Goal: Task Accomplishment & Management: Manage account settings

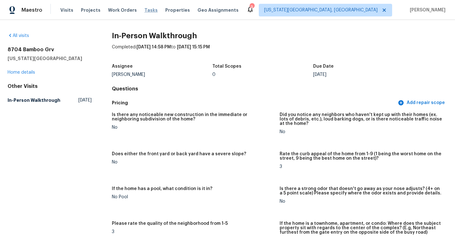
click at [145, 11] on span "Tasks" at bounding box center [150, 10] width 13 height 4
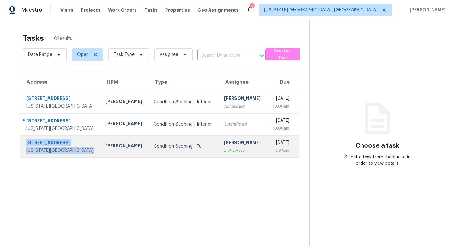
drag, startPoint x: 63, startPoint y: 161, endPoint x: 22, endPoint y: 147, distance: 43.7
click at [22, 147] on div "6837 Goldcrest Ct Colorado Springs, CO, 80919" at bounding box center [58, 146] width 75 height 14
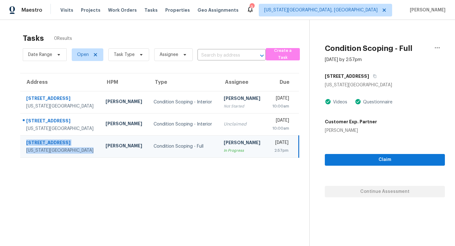
copy div "6837 Goldcrest Ct Colorado Springs, CO, 80919"
click at [146, 9] on span "Tasks" at bounding box center [150, 10] width 13 height 4
click at [172, 9] on span "Properties" at bounding box center [177, 10] width 25 height 6
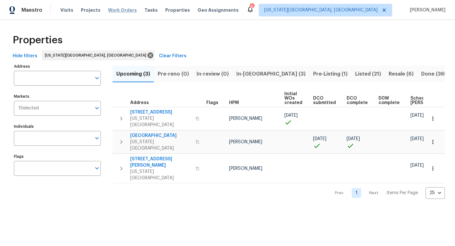
click at [108, 10] on span "Work Orders" at bounding box center [122, 10] width 29 height 6
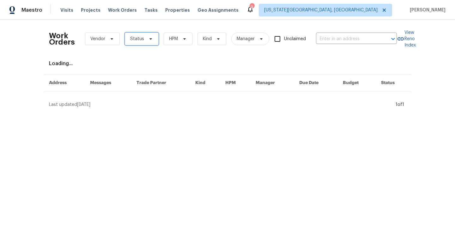
click at [148, 43] on span "Status" at bounding box center [142, 39] width 34 height 13
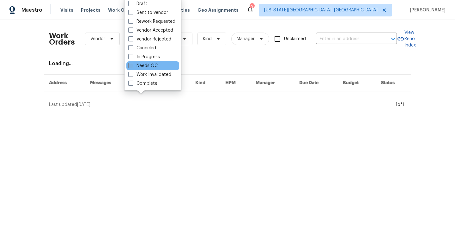
click at [138, 65] on label "Needs QC" at bounding box center [142, 66] width 29 height 6
click at [132, 65] on input "Needs QC" at bounding box center [130, 65] width 4 height 4
checkbox input "true"
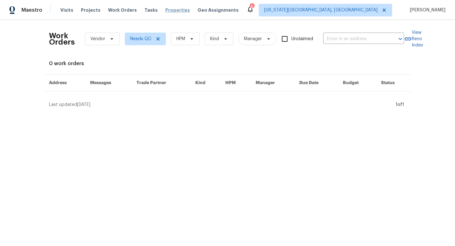
click at [174, 11] on span "Properties" at bounding box center [177, 10] width 25 height 6
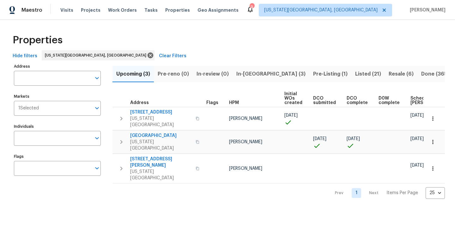
click at [130, 75] on span "Upcoming (3)" at bounding box center [133, 74] width 34 height 9
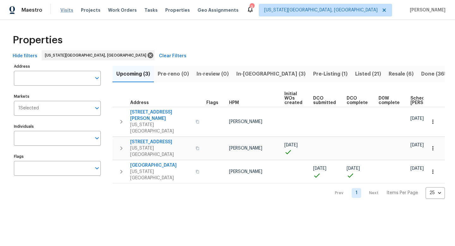
click at [67, 13] on span "Visits" at bounding box center [66, 10] width 13 height 6
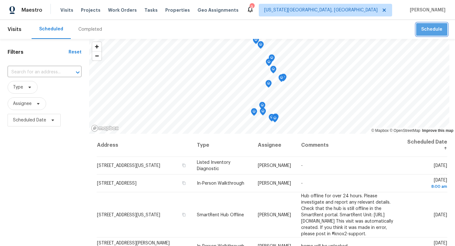
click at [445, 35] on button "Schedule" at bounding box center [431, 29] width 31 height 13
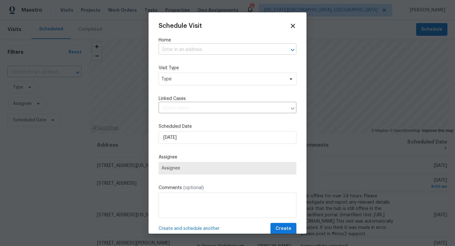
click at [194, 48] on input "text" at bounding box center [219, 50] width 120 height 10
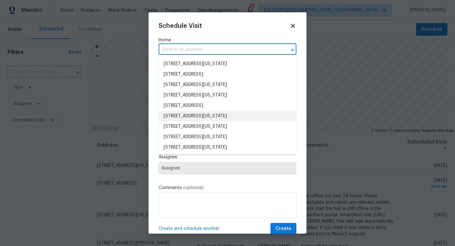
scroll to position [1, 0]
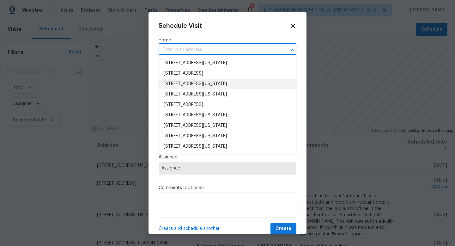
click at [195, 86] on li "6955 Cotton Dr, Colorado Springs, CO 80923" at bounding box center [228, 84] width 138 height 10
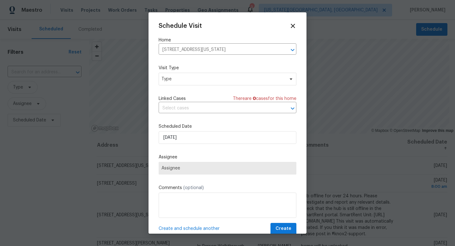
click at [195, 87] on div "Schedule Visit Home 6955 Cotton Dr, Colorado Springs, CO 80923 ​ Visit Type Typ…" at bounding box center [228, 128] width 138 height 212
click at [194, 82] on span "Type" at bounding box center [222, 79] width 123 height 6
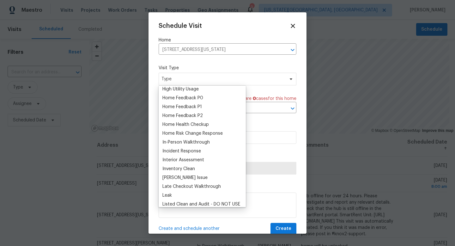
scroll to position [119, 0]
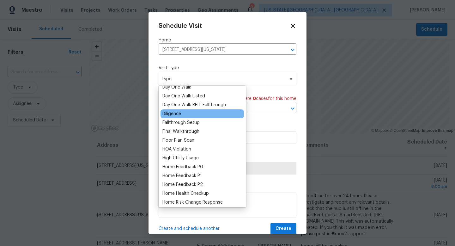
click at [177, 113] on div "Diligence" at bounding box center [171, 114] width 19 height 6
type input "10/14/2025 4:33 pm"
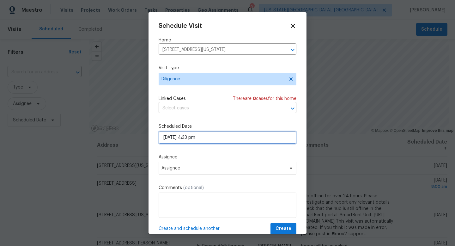
select select "pm"
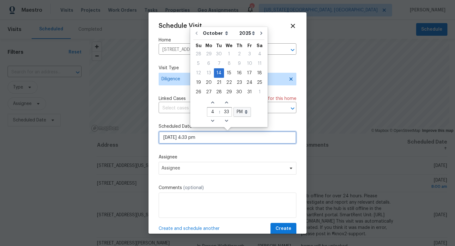
click at [190, 138] on input "10/14/2025 4:33 pm" at bounding box center [228, 137] width 138 height 13
click at [227, 72] on div "15" at bounding box center [229, 73] width 10 height 9
type input "10/15/2025 4:33 pm"
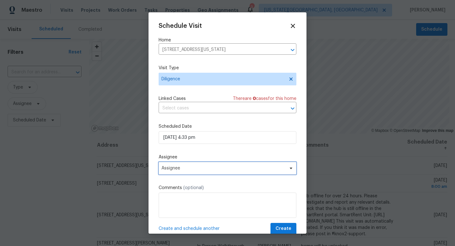
click at [185, 167] on span "Assignee" at bounding box center [223, 168] width 124 height 5
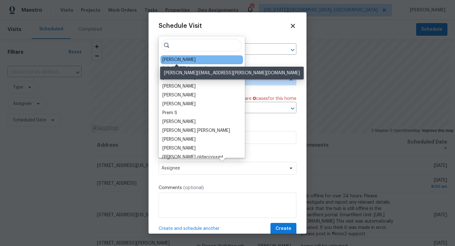
click at [171, 60] on div "[PERSON_NAME]" at bounding box center [178, 60] width 33 height 6
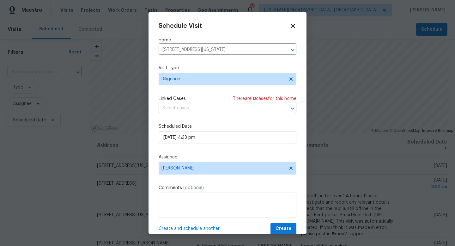
click at [289, 27] on div "Schedule Visit" at bounding box center [228, 25] width 138 height 7
click at [291, 27] on icon at bounding box center [293, 26] width 4 height 4
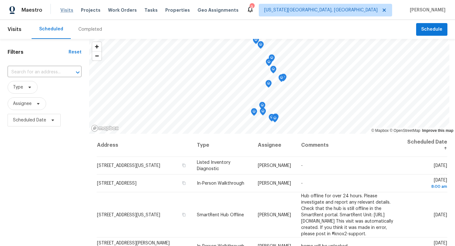
click at [65, 9] on span "Visits" at bounding box center [66, 10] width 13 height 6
click at [26, 89] on span at bounding box center [28, 87] width 7 height 5
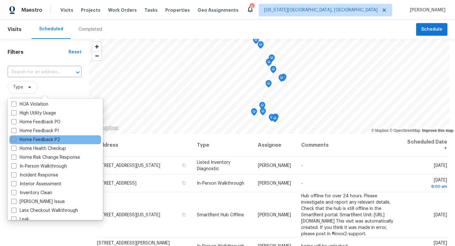
scroll to position [234, 0]
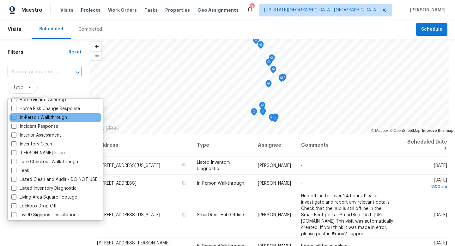
click at [16, 117] on label "In-Person Walkthrough" at bounding box center [39, 117] width 56 height 6
click at [15, 117] on input "In-Person Walkthrough" at bounding box center [13, 116] width 4 height 4
checkbox input "true"
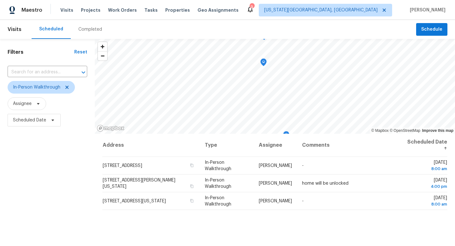
click at [78, 204] on div "Filters Reset ​ In-Person Walkthrough Assignee Scheduled Date" at bounding box center [47, 184] width 95 height 291
click at [66, 87] on icon at bounding box center [66, 87] width 3 height 3
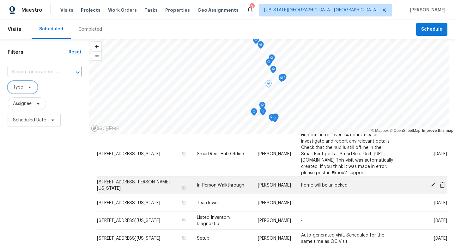
scroll to position [62, 0]
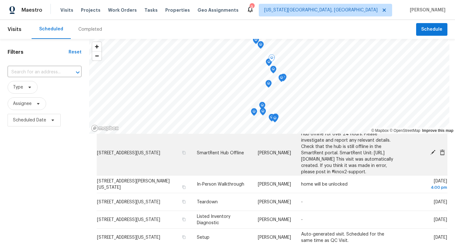
click at [431, 154] on icon at bounding box center [433, 152] width 6 height 6
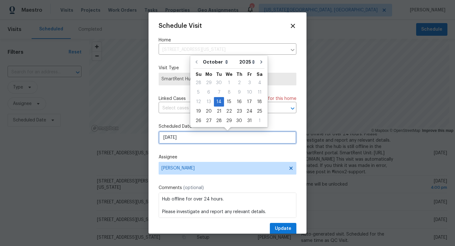
click at [178, 134] on input "[DATE]" at bounding box center [228, 137] width 138 height 13
click at [225, 102] on div "15" at bounding box center [229, 101] width 10 height 9
type input "10/15/2025"
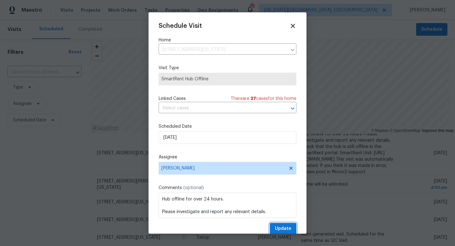
click at [288, 225] on span "Update" at bounding box center [283, 229] width 16 height 8
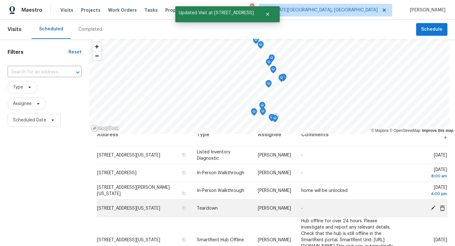
scroll to position [54, 0]
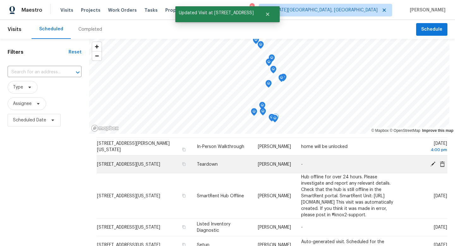
click at [433, 163] on icon at bounding box center [432, 163] width 5 height 5
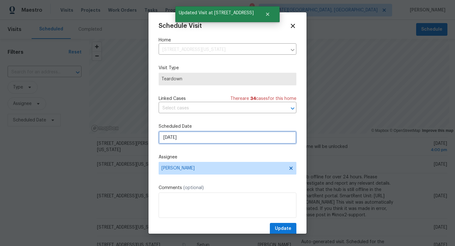
click at [199, 139] on input "[DATE]" at bounding box center [228, 137] width 138 height 13
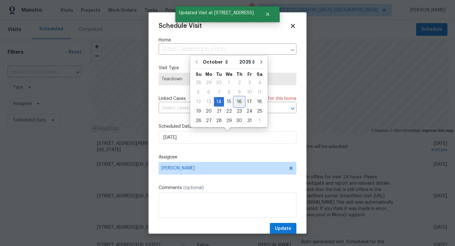
click at [234, 98] on div "16" at bounding box center [239, 101] width 10 height 9
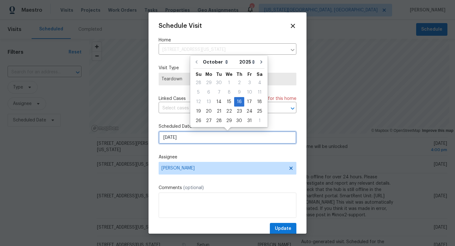
click at [197, 137] on input "[DATE]" at bounding box center [228, 137] width 138 height 13
click at [228, 103] on div "15" at bounding box center [229, 101] width 10 height 9
type input "10/15/2025"
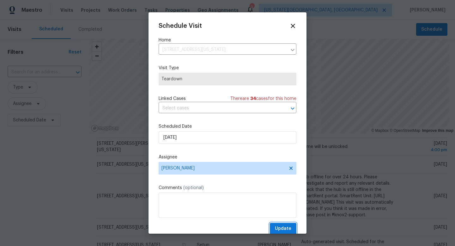
click at [285, 227] on span "Update" at bounding box center [283, 229] width 16 height 8
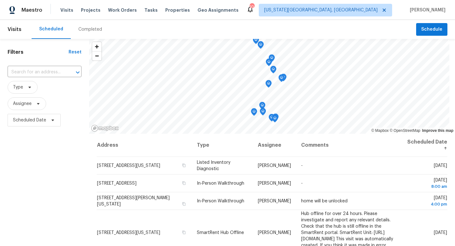
scroll to position [18, 0]
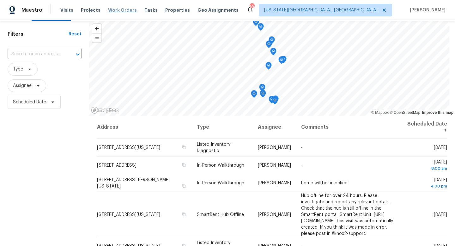
click at [122, 7] on span "Work Orders" at bounding box center [122, 10] width 29 height 6
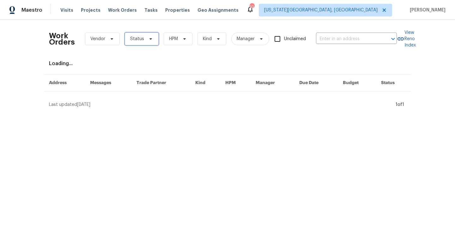
click at [128, 39] on span "Status" at bounding box center [142, 39] width 34 height 13
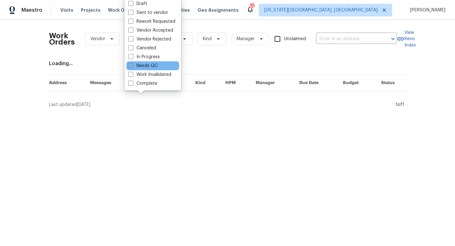
click at [130, 65] on span at bounding box center [130, 65] width 5 height 5
click at [130, 65] on input "Needs QC" at bounding box center [130, 65] width 4 height 4
checkbox input "true"
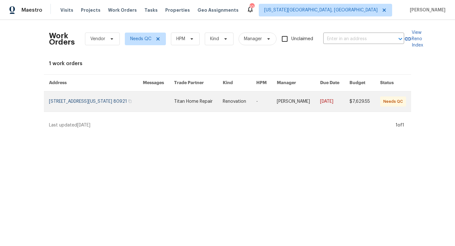
click at [105, 109] on link at bounding box center [96, 101] width 94 height 20
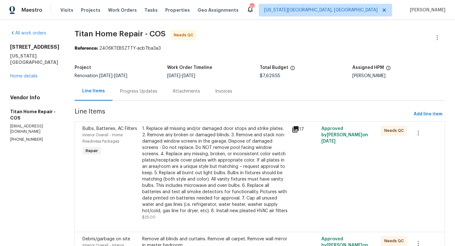
click at [185, 135] on div "1. Replace all missing and/or damaged door stops and strike plates. 2. Remove a…" at bounding box center [215, 169] width 146 height 88
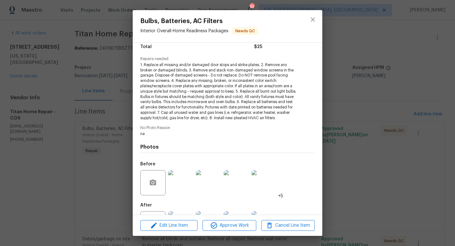
scroll to position [82, 0]
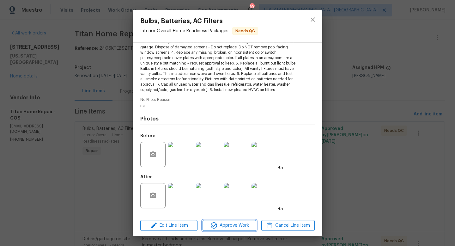
click at [225, 227] on span "Approve Work" at bounding box center [229, 225] width 50 height 8
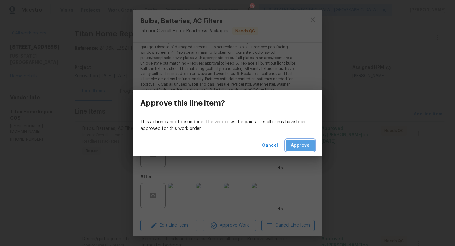
click at [297, 143] on span "Approve" at bounding box center [300, 146] width 19 height 8
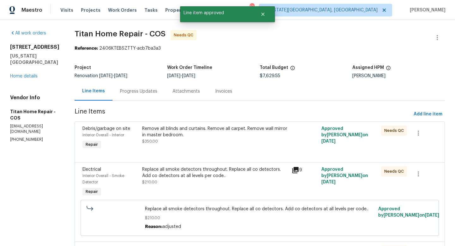
click at [183, 135] on div "Remove all blinds and curtains. Remove all carpet. Remove wall mirror in master…" at bounding box center [215, 131] width 146 height 13
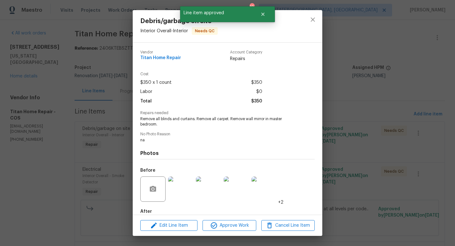
scroll to position [34, 0]
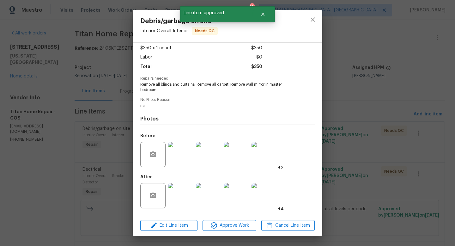
click at [179, 194] on img at bounding box center [180, 195] width 25 height 25
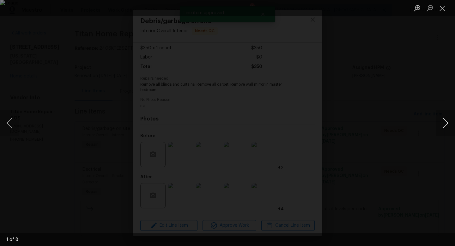
click at [446, 122] on button "Next image" at bounding box center [445, 122] width 19 height 25
click at [439, 10] on button "Close lightbox" at bounding box center [442, 8] width 13 height 11
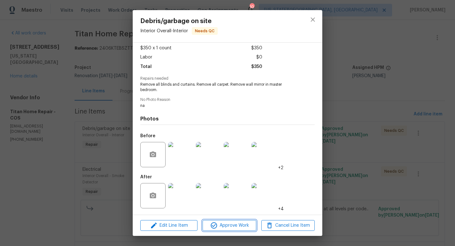
click at [243, 224] on span "Approve Work" at bounding box center [229, 225] width 50 height 8
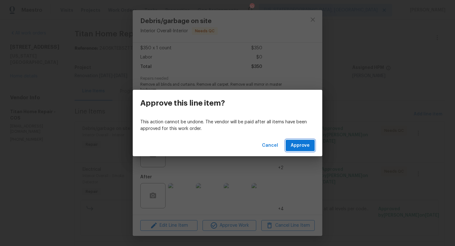
click at [302, 146] on span "Approve" at bounding box center [300, 146] width 19 height 8
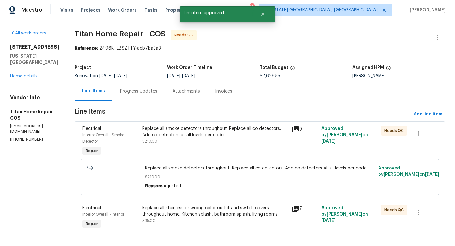
click at [197, 130] on div "Replace all smoke detectors throughout. Replace all co detectors. Add co detect…" at bounding box center [215, 131] width 146 height 13
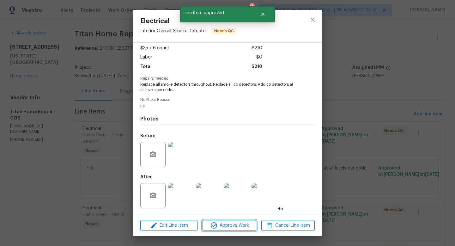
click at [224, 226] on span "Approve Work" at bounding box center [229, 225] width 50 height 8
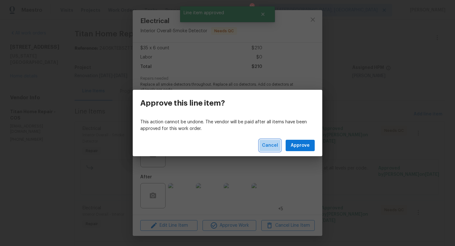
click at [272, 146] on span "Cancel" at bounding box center [270, 146] width 16 height 8
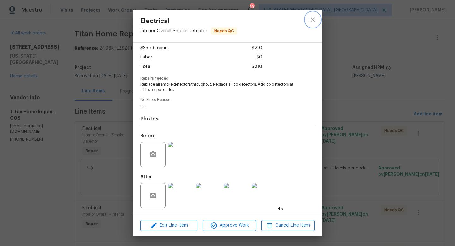
click at [310, 21] on icon "close" at bounding box center [313, 20] width 8 height 8
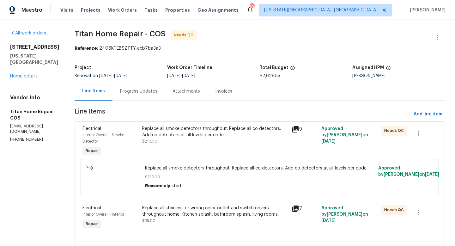
click at [189, 135] on div "Replace all smoke detectors throughout. Replace all co detectors. Add co detect…" at bounding box center [215, 131] width 146 height 13
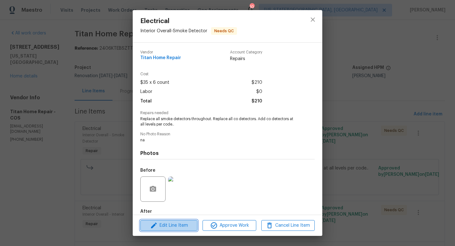
click at [180, 229] on button "Edit Line Item" at bounding box center [168, 225] width 57 height 11
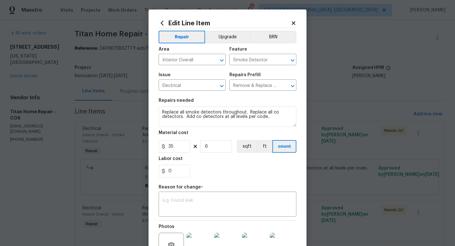
scroll to position [72, 0]
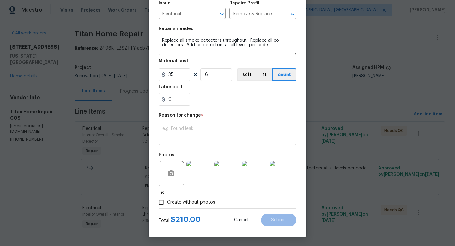
click at [196, 128] on textarea at bounding box center [227, 132] width 130 height 13
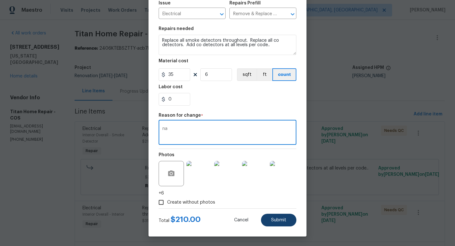
type textarea "na"
click at [285, 218] on span "Submit" at bounding box center [278, 220] width 15 height 5
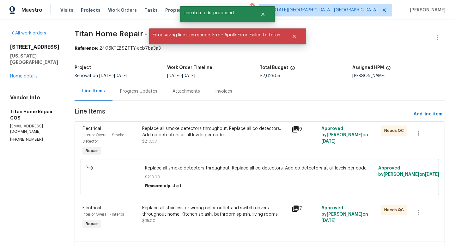
scroll to position [0, 0]
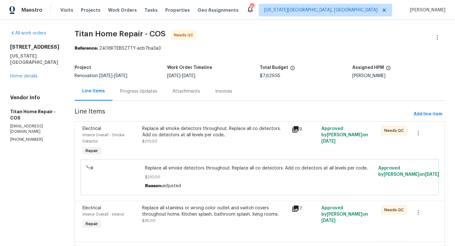
click at [213, 138] on div "Replace all smoke detectors throughout. Replace all co detectors. Add co detect…" at bounding box center [215, 134] width 146 height 19
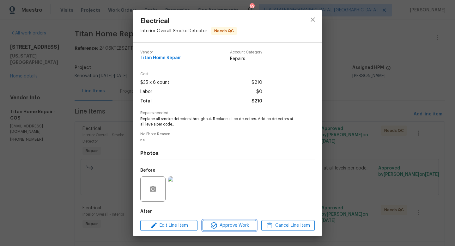
click at [220, 227] on span "Approve Work" at bounding box center [229, 225] width 50 height 8
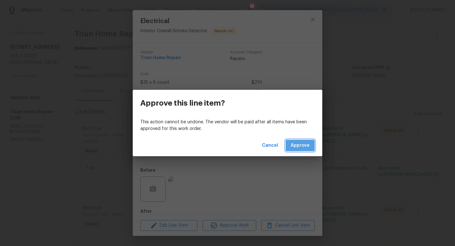
click at [306, 140] on button "Approve" at bounding box center [300, 146] width 29 height 12
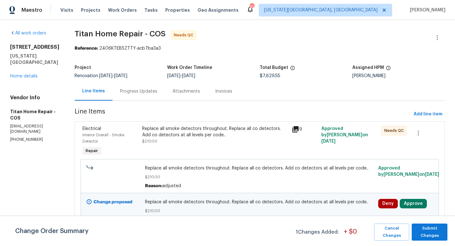
scroll to position [23, 0]
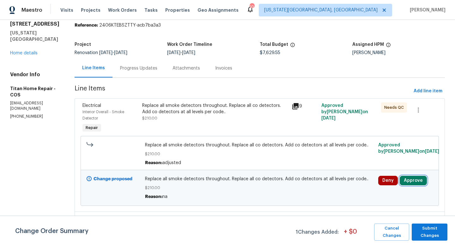
click at [412, 184] on button "Approve" at bounding box center [413, 180] width 27 height 9
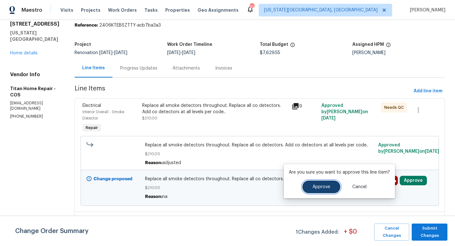
click at [313, 181] on button "Approve" at bounding box center [321, 186] width 38 height 13
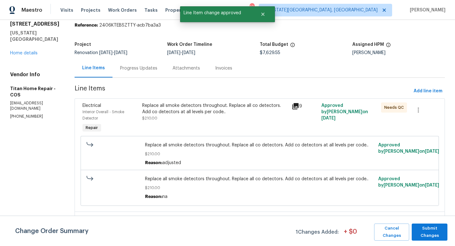
scroll to position [122, 0]
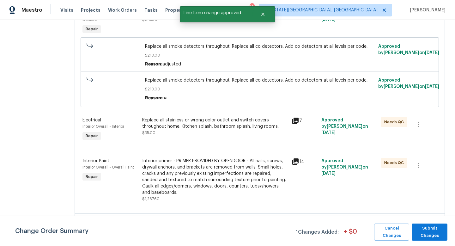
click at [209, 127] on div "Replace all stainless or wrong color outlet and switch covers throughout home. …" at bounding box center [215, 123] width 146 height 13
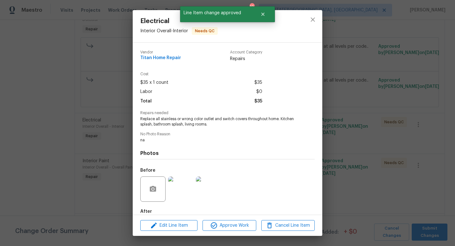
scroll to position [34, 0]
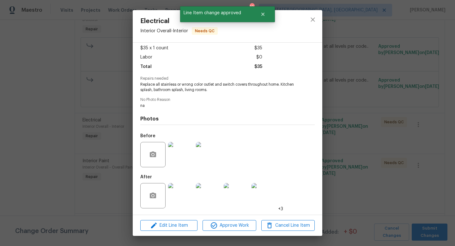
click at [190, 201] on img at bounding box center [180, 195] width 25 height 25
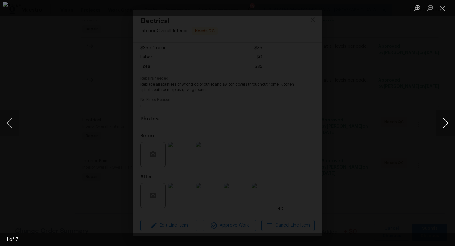
click at [447, 124] on button "Next image" at bounding box center [445, 122] width 19 height 25
click at [443, 8] on button "Close lightbox" at bounding box center [442, 8] width 13 height 11
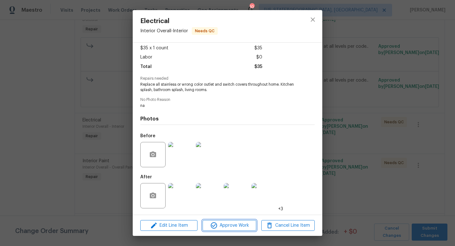
click at [233, 226] on span "Approve Work" at bounding box center [229, 225] width 50 height 8
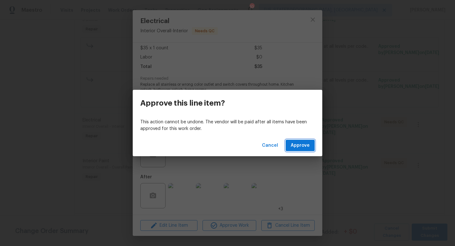
click at [305, 146] on span "Approve" at bounding box center [300, 146] width 19 height 8
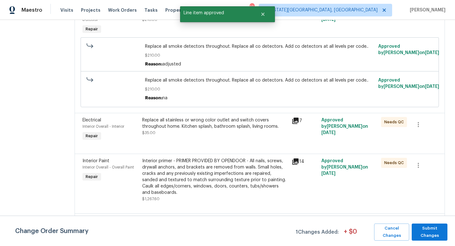
scroll to position [0, 0]
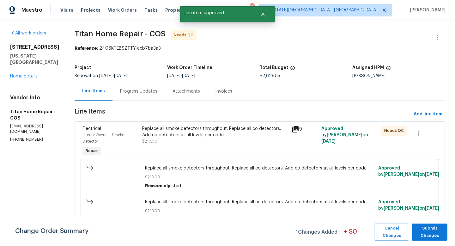
click at [195, 133] on div "Replace all smoke detectors throughout. Replace all co detectors. Add co detect…" at bounding box center [215, 131] width 146 height 13
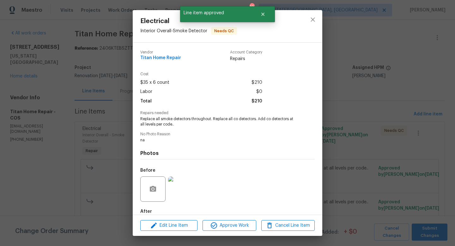
scroll to position [3, 0]
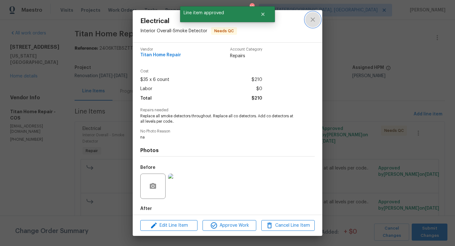
click at [312, 17] on icon "close" at bounding box center [313, 20] width 8 height 8
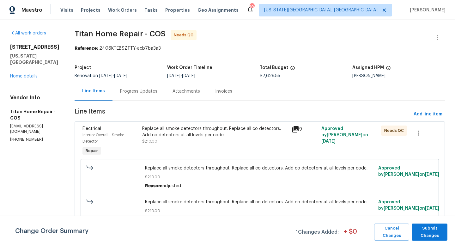
scroll to position [81, 0]
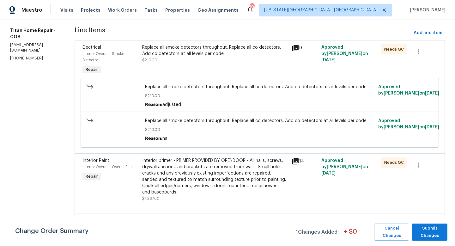
click at [196, 173] on div "Interior primer - PRIMER PROVIDED BY OPENDOOR - All nails, screws, drywall anch…" at bounding box center [215, 176] width 146 height 38
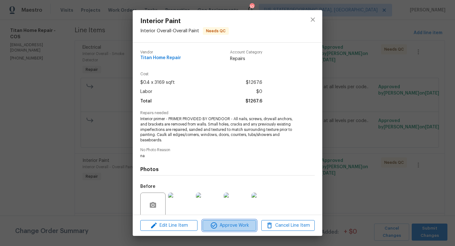
click at [214, 224] on icon "button" at bounding box center [214, 225] width 8 height 8
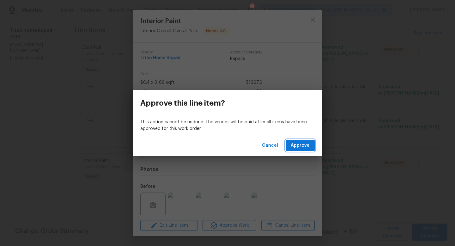
click at [301, 147] on span "Approve" at bounding box center [300, 146] width 19 height 8
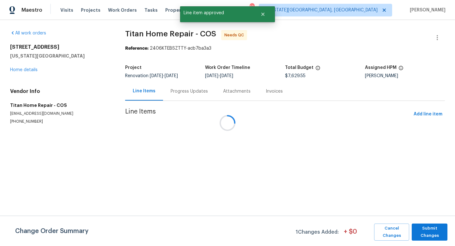
scroll to position [0, 0]
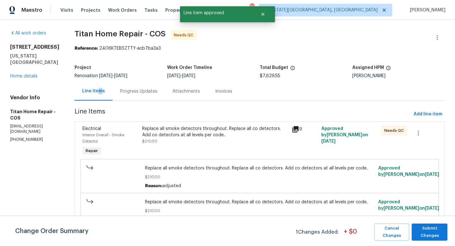
click at [90, 91] on div "Line Items" at bounding box center [93, 91] width 23 height 6
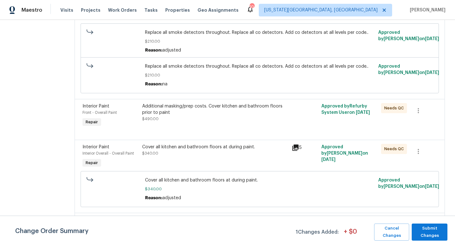
scroll to position [135, 0]
click at [179, 150] on div "Cover all kitchen and bathroom floors at during paint." at bounding box center [215, 147] width 146 height 6
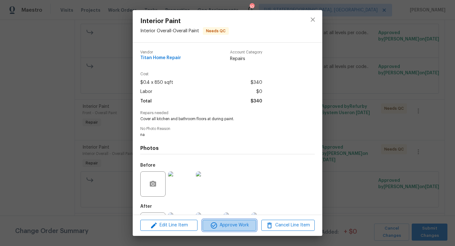
click at [217, 225] on icon "button" at bounding box center [214, 225] width 8 height 8
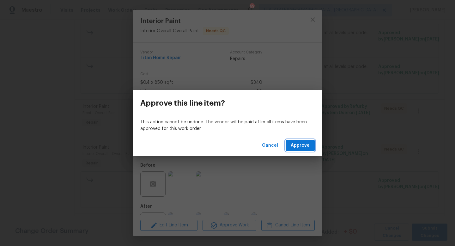
click at [298, 147] on span "Approve" at bounding box center [300, 146] width 19 height 8
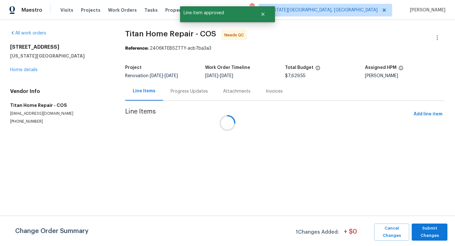
scroll to position [0, 0]
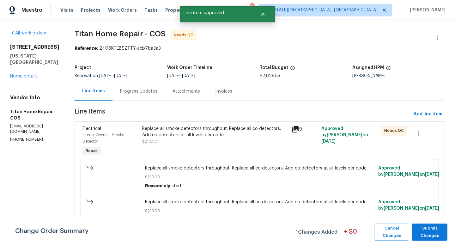
click at [185, 134] on div "Replace all smoke detectors throughout. Replace all co detectors. Add co detect…" at bounding box center [215, 131] width 146 height 13
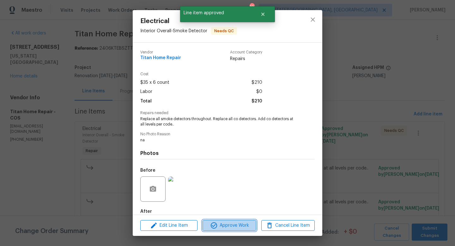
click at [235, 228] on span "Approve Work" at bounding box center [229, 225] width 50 height 8
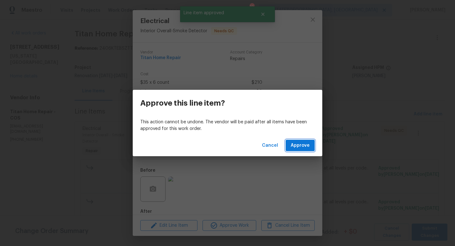
click at [293, 148] on span "Approve" at bounding box center [300, 146] width 19 height 8
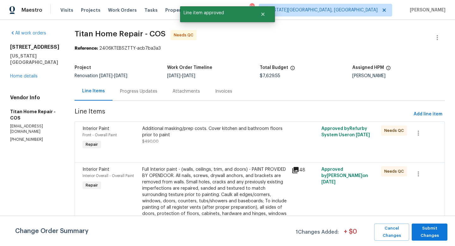
click at [189, 134] on div "Additional masking/prep costs. Cover kitchen and bathroom floors prior to paint" at bounding box center [215, 131] width 146 height 13
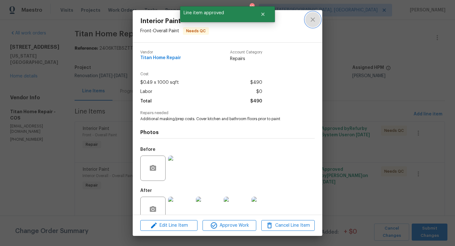
click at [313, 19] on icon "close" at bounding box center [313, 19] width 4 height 4
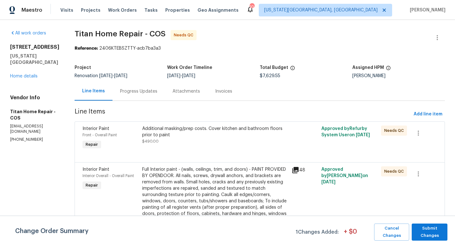
click at [209, 142] on div "Additional masking/prep costs. Cover kitchen and bathroom floors prior to paint…" at bounding box center [215, 134] width 146 height 19
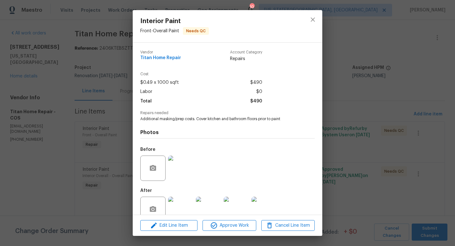
click at [220, 231] on div "Edit Line Item Approve Work Cancel Line Item" at bounding box center [228, 225] width 190 height 21
click at [223, 227] on span "Approve Work" at bounding box center [229, 225] width 50 height 8
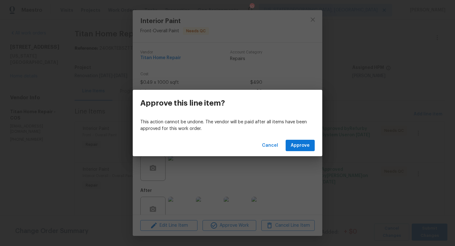
click at [304, 138] on div "Cancel Approve" at bounding box center [228, 146] width 190 height 22
click at [302, 144] on span "Approve" at bounding box center [300, 146] width 19 height 8
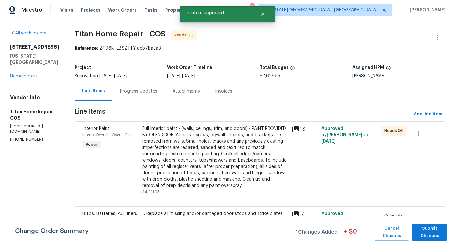
click at [222, 148] on div "Full Interior paint - (walls, ceilings, trim, and doors) - PAINT PROVIDED BY OP…" at bounding box center [215, 156] width 146 height 63
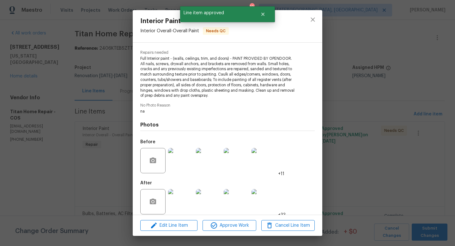
scroll to position [66, 0]
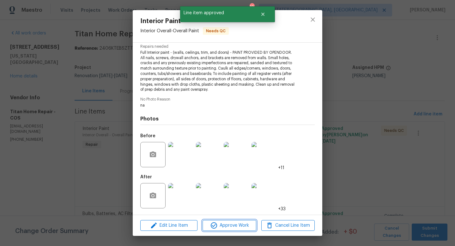
click at [224, 227] on span "Approve Work" at bounding box center [229, 225] width 50 height 8
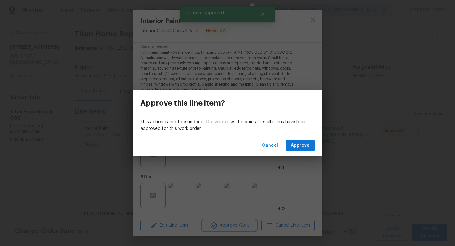
click at [171, 203] on div "Approve this line item? This action cannot be undone. The vendor will be paid a…" at bounding box center [227, 123] width 455 height 246
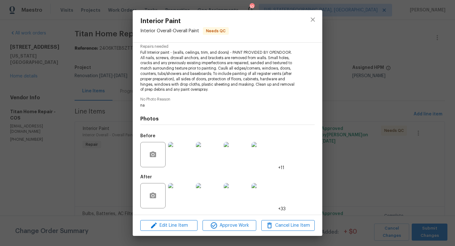
click at [182, 192] on img at bounding box center [180, 195] width 25 height 25
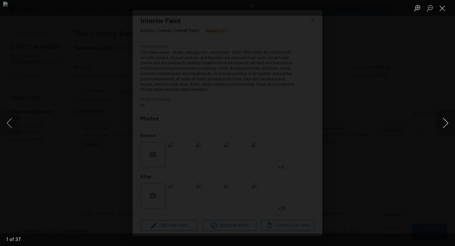
click at [441, 124] on button "Next image" at bounding box center [445, 122] width 19 height 25
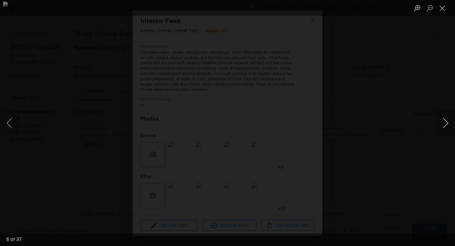
click at [441, 124] on button "Next image" at bounding box center [445, 122] width 19 height 25
click at [441, 8] on button "Close lightbox" at bounding box center [442, 8] width 13 height 11
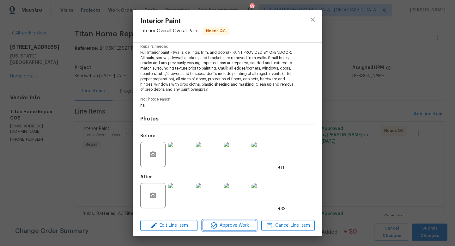
click at [215, 222] on icon "button" at bounding box center [214, 225] width 8 height 8
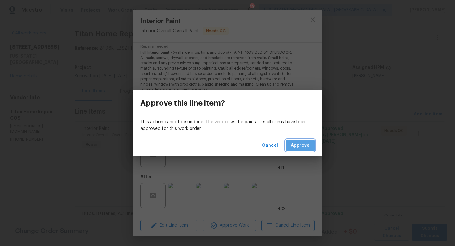
click at [304, 143] on span "Approve" at bounding box center [300, 146] width 19 height 8
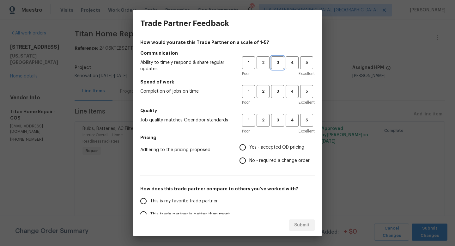
click at [279, 67] on button "3" at bounding box center [277, 62] width 13 height 13
click at [279, 90] on span "3" at bounding box center [278, 91] width 12 height 7
click at [280, 119] on span "3" at bounding box center [278, 120] width 12 height 7
click at [244, 148] on input "Yes - accepted OD pricing" at bounding box center [242, 147] width 13 height 13
radio input "true"
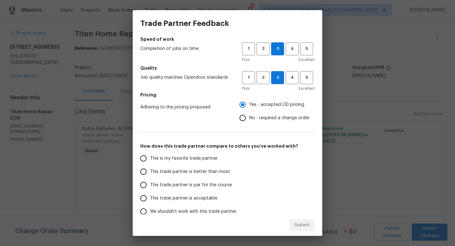
scroll to position [75, 0]
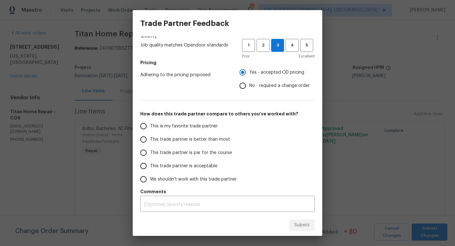
click at [162, 149] on label "This trade partner is par for the course" at bounding box center [187, 152] width 100 height 13
click at [150, 149] on input "This trade partner is par for the course" at bounding box center [143, 152] width 13 height 13
click at [307, 223] on span "Submit" at bounding box center [301, 225] width 15 height 8
radio input "true"
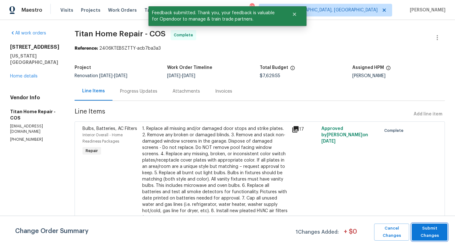
click at [425, 231] on span "Submit Changes" at bounding box center [429, 232] width 29 height 15
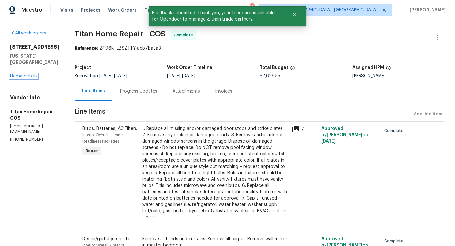
click at [30, 78] on link "Home details" at bounding box center [23, 76] width 27 height 4
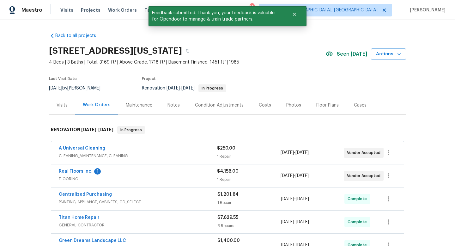
click at [176, 104] on div "Notes" at bounding box center [173, 105] width 12 height 6
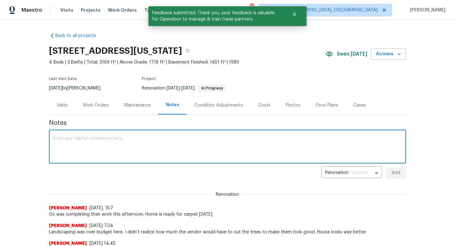
click at [139, 146] on textarea at bounding box center [227, 147] width 349 height 22
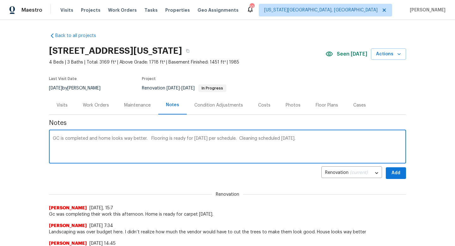
type textarea "GC is completed and home looks way better. Flooring is ready for tomorrow per s…"
click at [394, 173] on span "Add" at bounding box center [396, 173] width 10 height 8
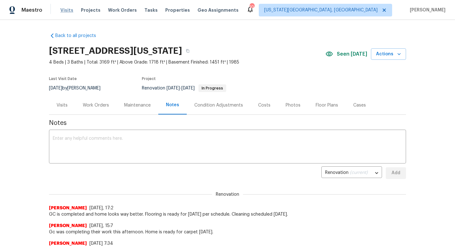
click at [61, 9] on span "Visits" at bounding box center [66, 10] width 13 height 6
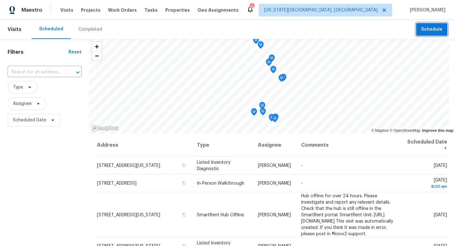
click at [431, 32] on span "Schedule" at bounding box center [431, 30] width 21 height 8
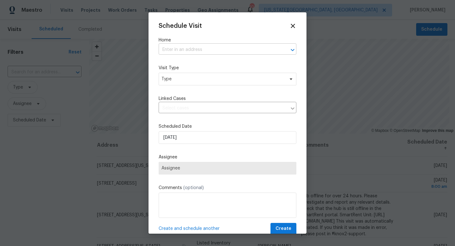
click at [176, 51] on input "text" at bounding box center [219, 50] width 120 height 10
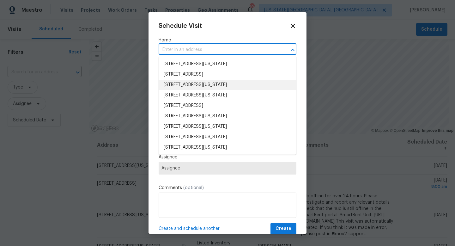
click at [182, 86] on li "6955 Cotton Dr, Colorado Springs, CO 80923" at bounding box center [228, 85] width 138 height 10
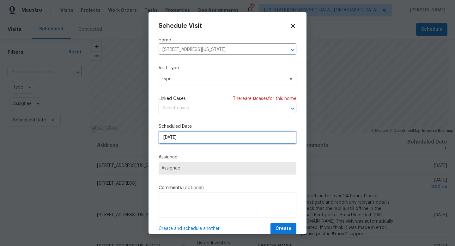
click at [185, 140] on input "[DATE]" at bounding box center [228, 137] width 138 height 13
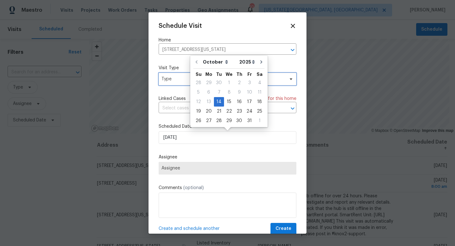
click at [165, 79] on span "Type" at bounding box center [222, 79] width 123 height 6
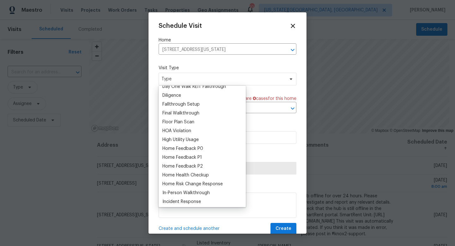
scroll to position [114, 0]
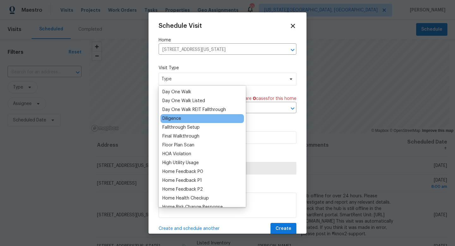
click at [175, 118] on div "Diligence" at bounding box center [171, 118] width 19 height 6
type input "10/14/2025 5:22 pm"
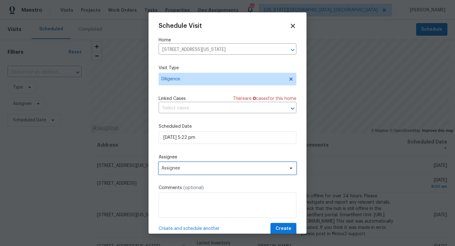
click at [184, 168] on span "Assignee" at bounding box center [223, 168] width 124 height 5
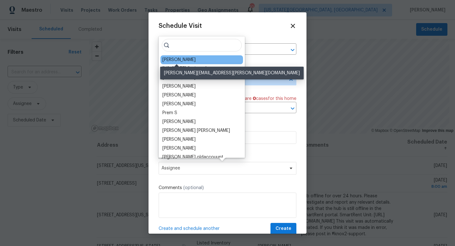
click at [173, 59] on div "[PERSON_NAME]" at bounding box center [178, 60] width 33 height 6
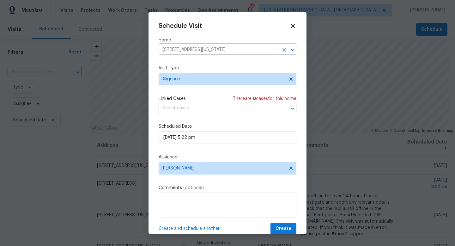
click at [176, 53] on input "6955 Cotton Dr, Colorado Springs, CO 80923" at bounding box center [219, 50] width 120 height 10
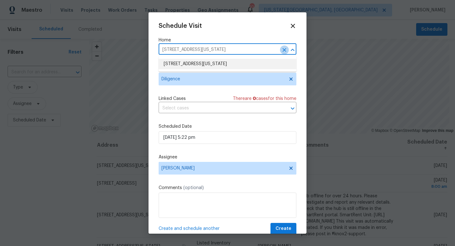
click at [283, 49] on icon "Clear" at bounding box center [284, 50] width 4 height 4
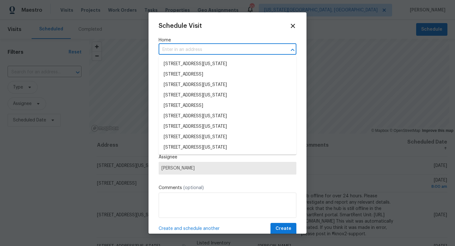
click at [193, 51] on input "text" at bounding box center [219, 50] width 120 height 10
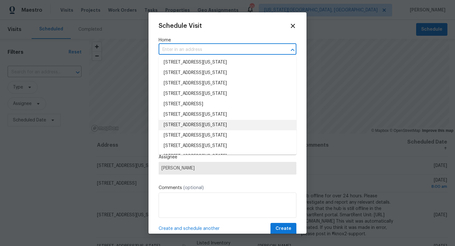
scroll to position [949, 0]
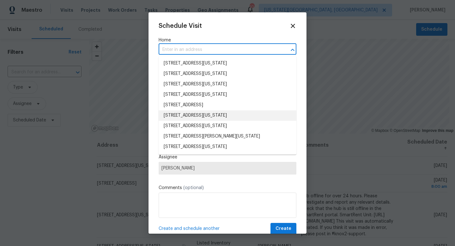
click at [201, 113] on li "440 Kinnikinnik Dr, Colorado Springs, CO 80905" at bounding box center [228, 115] width 138 height 10
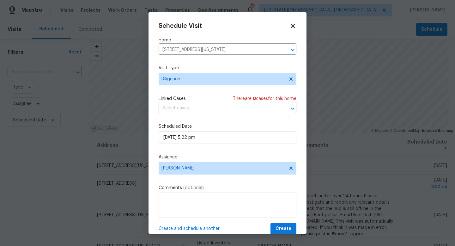
click at [292, 26] on icon at bounding box center [293, 26] width 4 height 4
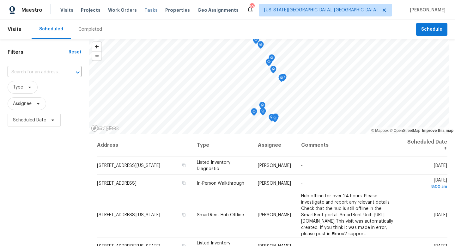
click at [144, 12] on span "Tasks" at bounding box center [150, 10] width 13 height 4
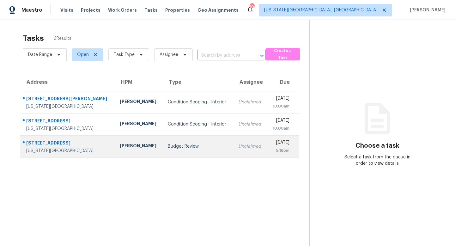
click at [43, 138] on td "1187 Willow Bend Cir # A Colorado Springs, CO, 80918" at bounding box center [67, 146] width 94 height 22
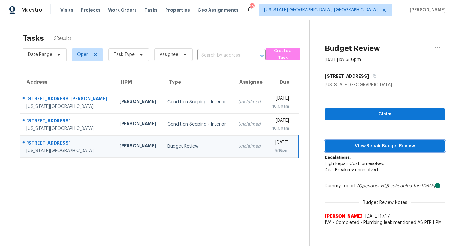
click at [373, 150] on button "View Repair Budget Review" at bounding box center [385, 146] width 120 height 12
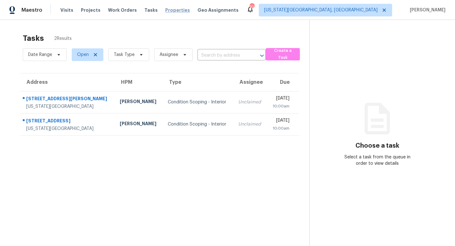
click at [169, 9] on span "Properties" at bounding box center [177, 10] width 25 height 6
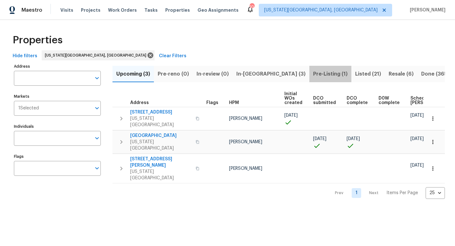
click at [313, 74] on span "Pre-Listing (1)" at bounding box center [330, 74] width 34 height 9
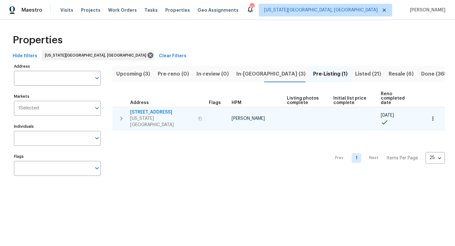
click at [163, 109] on span "4669 Desert Varnish Dr" at bounding box center [162, 112] width 64 height 6
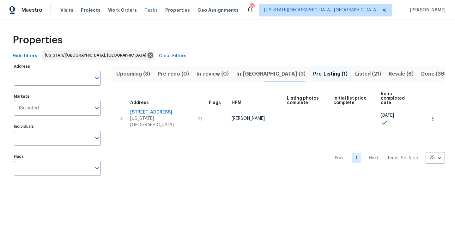
click at [144, 9] on span "Tasks" at bounding box center [150, 10] width 13 height 4
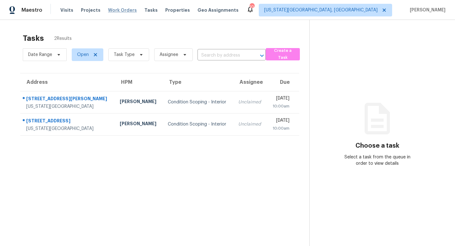
click at [116, 9] on span "Work Orders" at bounding box center [122, 10] width 29 height 6
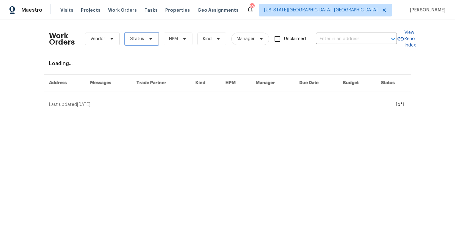
click at [148, 37] on icon at bounding box center [150, 38] width 5 height 5
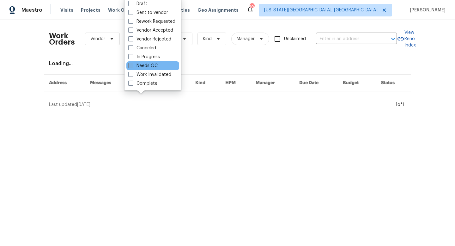
click at [136, 66] on label "Needs QC" at bounding box center [142, 66] width 29 height 6
click at [132, 66] on input "Needs QC" at bounding box center [130, 65] width 4 height 4
checkbox input "true"
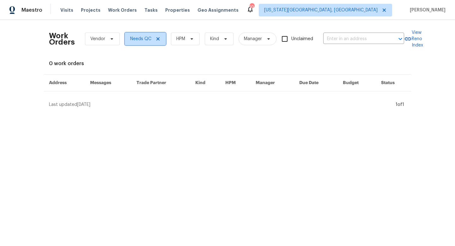
click at [157, 38] on icon at bounding box center [157, 38] width 3 height 3
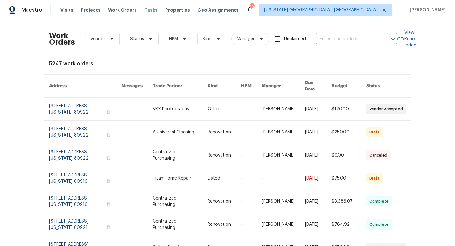
click at [144, 11] on span "Tasks" at bounding box center [150, 10] width 13 height 4
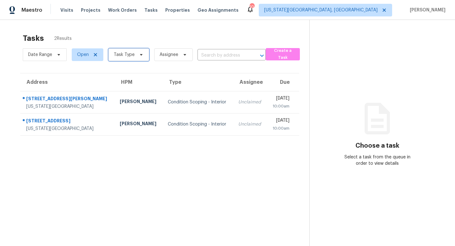
click at [134, 54] on span "Task Type" at bounding box center [128, 54] width 41 height 13
click at [143, 36] on div "Tasks 2 Results" at bounding box center [166, 38] width 287 height 16
click at [119, 9] on span "Work Orders" at bounding box center [122, 10] width 29 height 6
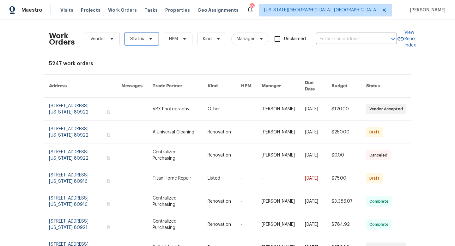
click at [136, 38] on span "Status" at bounding box center [137, 39] width 14 height 6
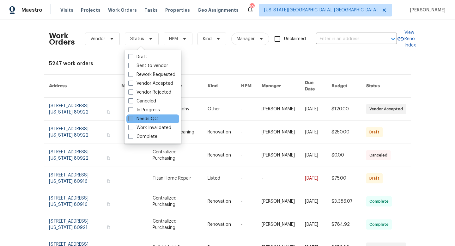
click at [130, 120] on span at bounding box center [130, 118] width 5 height 5
click at [130, 120] on input "Needs QC" at bounding box center [130, 118] width 4 height 4
checkbox input "true"
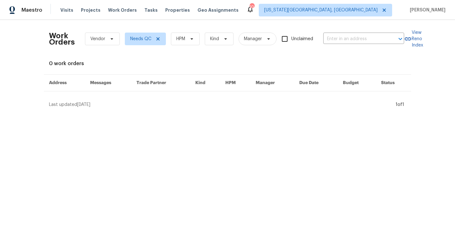
click at [201, 61] on div "0 work orders" at bounding box center [227, 63] width 357 height 6
click at [171, 10] on span "Properties" at bounding box center [177, 10] width 25 height 6
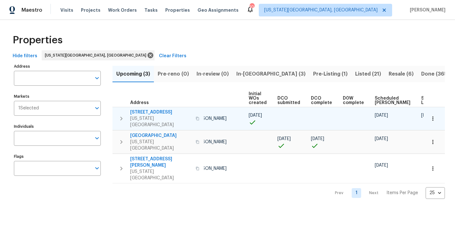
scroll to position [0, 69]
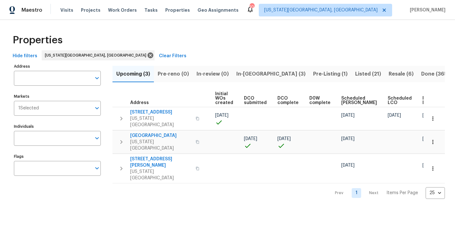
click at [313, 75] on span "Pre-Listing (1)" at bounding box center [330, 74] width 34 height 9
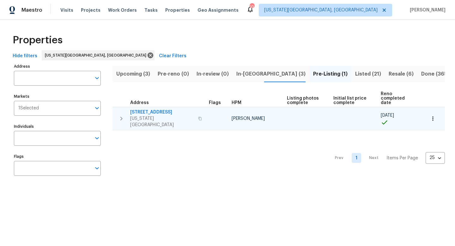
click at [156, 109] on span "4669 Desert Varnish Dr" at bounding box center [162, 112] width 64 height 6
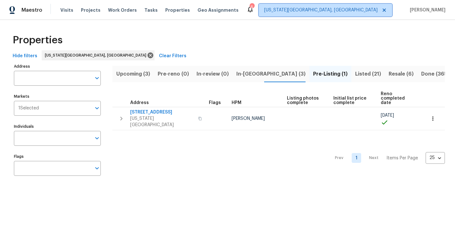
click at [354, 7] on span "[US_STATE][GEOGRAPHIC_DATA], [GEOGRAPHIC_DATA]" at bounding box center [325, 10] width 133 height 13
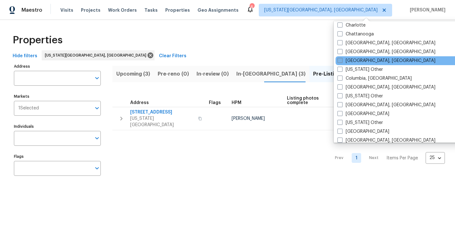
scroll to position [173, 0]
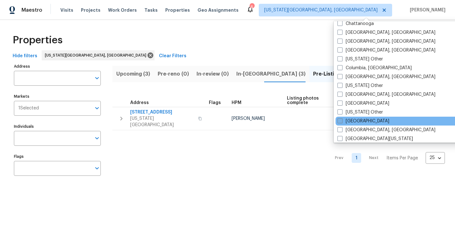
click at [340, 118] on span at bounding box center [339, 120] width 5 height 5
click at [340, 118] on input "Denver" at bounding box center [339, 120] width 4 height 4
checkbox input "true"
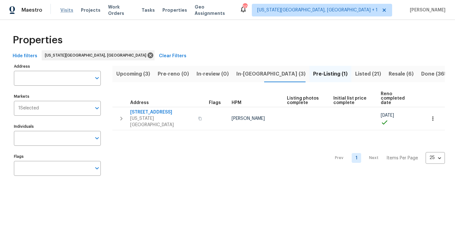
click at [66, 9] on span "Visits" at bounding box center [66, 10] width 13 height 6
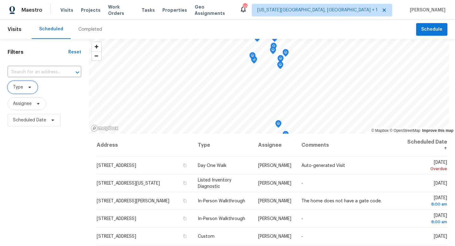
click at [34, 88] on span "Type" at bounding box center [23, 87] width 30 height 13
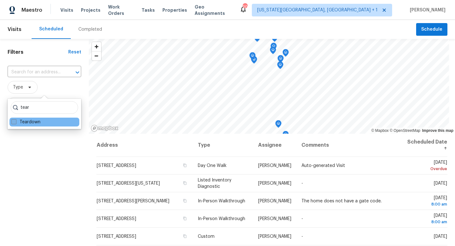
type input "tear"
click at [16, 121] on span at bounding box center [13, 121] width 5 height 5
click at [15, 121] on input "Teardown" at bounding box center [13, 121] width 4 height 4
checkbox input "true"
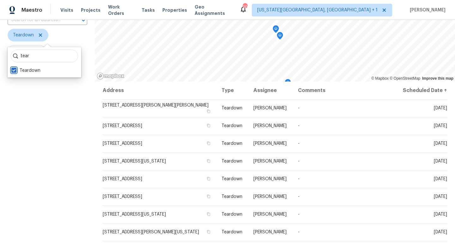
scroll to position [51, 0]
click at [81, 128] on div "Filters Reset ​ Teardown Assignee Scheduled Date" at bounding box center [47, 132] width 95 height 291
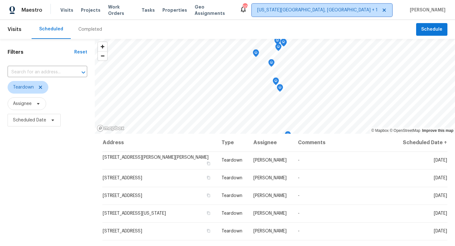
click at [369, 6] on span "Colorado Springs, CO + 1" at bounding box center [322, 10] width 140 height 13
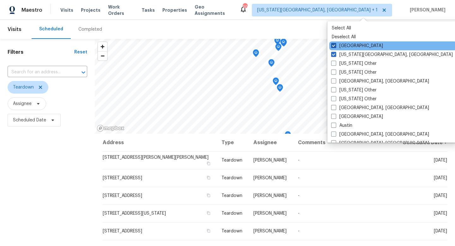
click at [334, 45] on span at bounding box center [333, 45] width 5 height 5
click at [334, 45] on input "Denver" at bounding box center [333, 45] width 4 height 4
checkbox input "false"
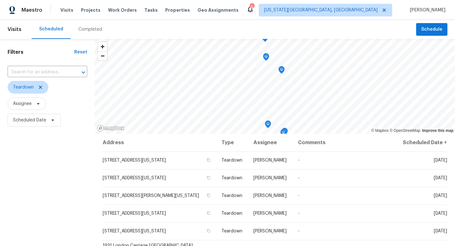
click at [72, 178] on div "Filters Reset ​ Teardown Assignee Scheduled Date" at bounding box center [47, 184] width 95 height 291
click at [42, 85] on icon at bounding box center [40, 87] width 5 height 5
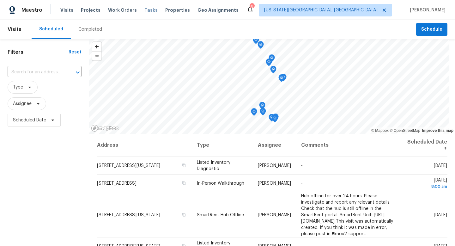
click at [144, 9] on span "Tasks" at bounding box center [150, 10] width 13 height 4
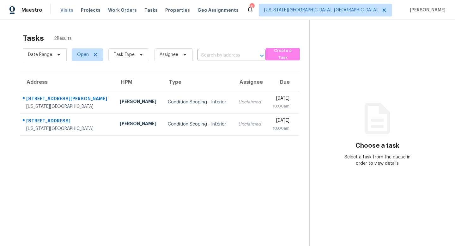
click at [63, 12] on span "Visits" at bounding box center [66, 10] width 13 height 6
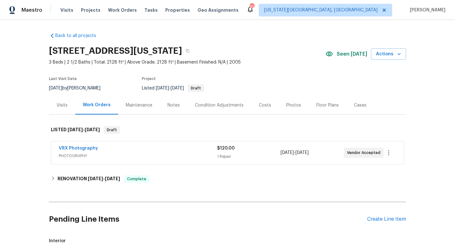
click at [172, 106] on div "Notes" at bounding box center [173, 105] width 12 height 6
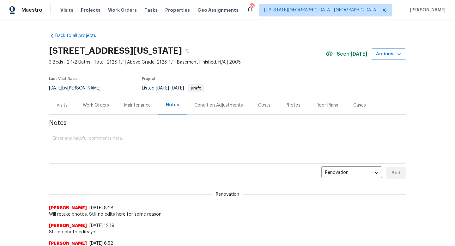
click at [118, 147] on textarea at bounding box center [227, 147] width 349 height 22
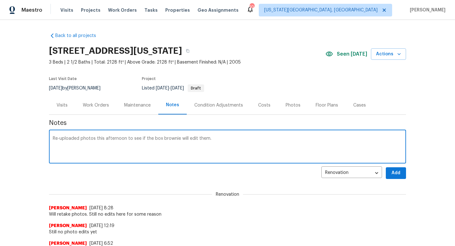
type textarea "Re-uploaded photos this afternoon to see if the box brownie will edit them."
click at [398, 169] on span "Add" at bounding box center [396, 173] width 10 height 8
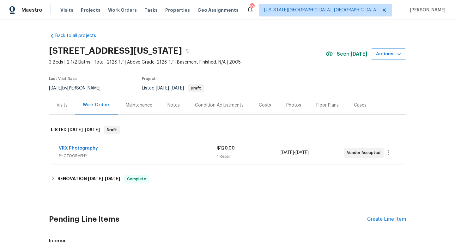
click at [301, 106] on div "Photos" at bounding box center [294, 105] width 30 height 19
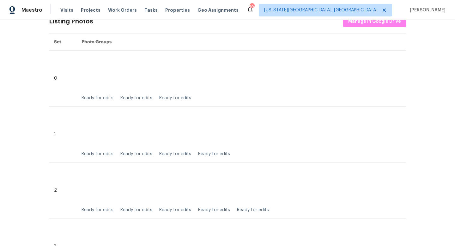
scroll to position [254, 0]
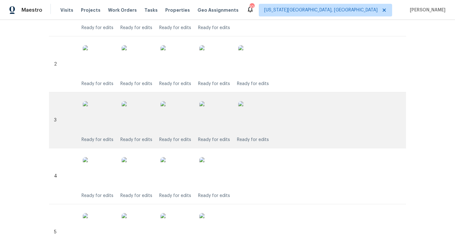
click at [186, 124] on img at bounding box center [176, 117] width 32 height 32
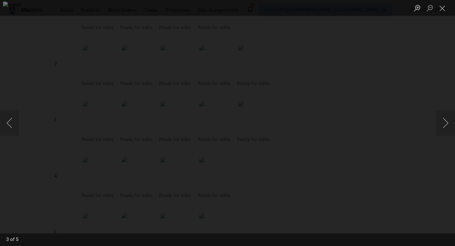
click at [423, 96] on div "Lightbox" at bounding box center [227, 123] width 455 height 246
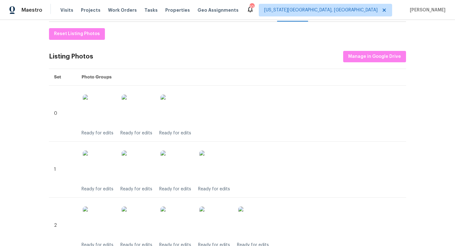
scroll to position [0, 0]
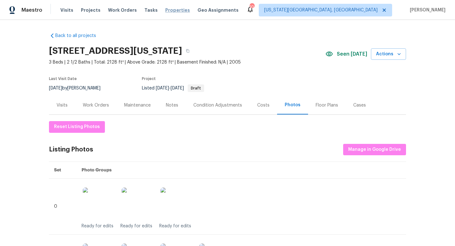
click at [173, 9] on span "Properties" at bounding box center [177, 10] width 25 height 6
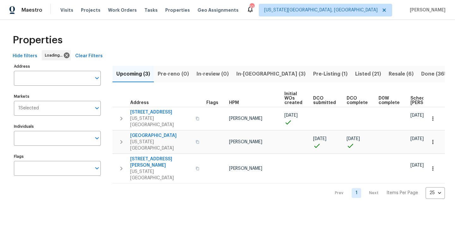
click at [251, 73] on span "In-reno (3)" at bounding box center [270, 74] width 69 height 9
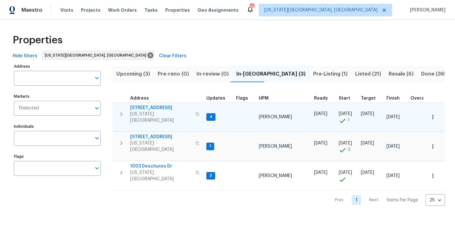
click at [153, 107] on span "4243 Moonbeam Dr" at bounding box center [161, 108] width 62 height 6
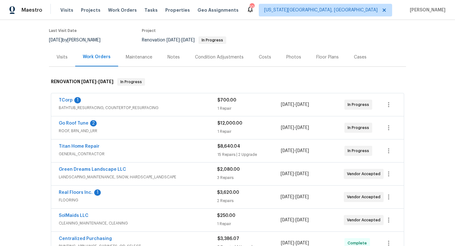
scroll to position [60, 0]
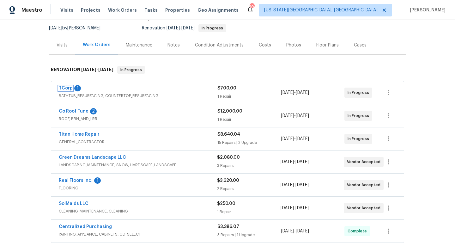
click at [70, 88] on link "TCorp" at bounding box center [66, 88] width 14 height 4
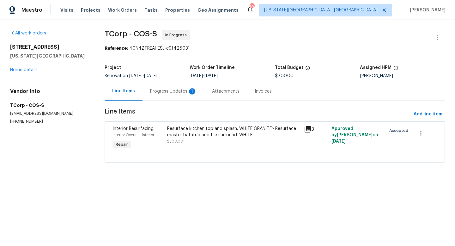
click at [166, 92] on div "Progress Updates 1" at bounding box center [173, 91] width 47 height 6
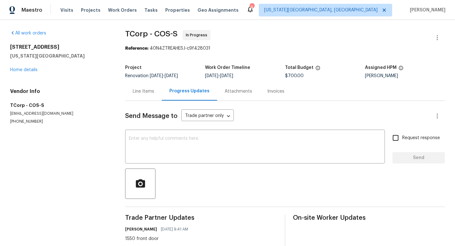
scroll to position [21, 0]
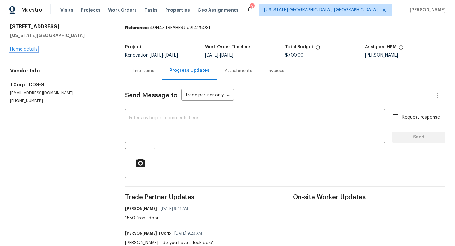
click at [16, 50] on link "Home details" at bounding box center [23, 49] width 27 height 4
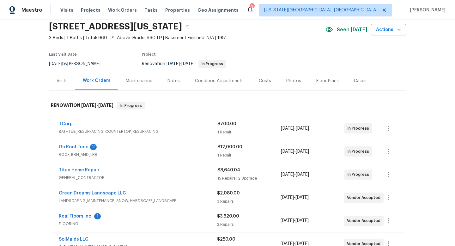
scroll to position [24, 0]
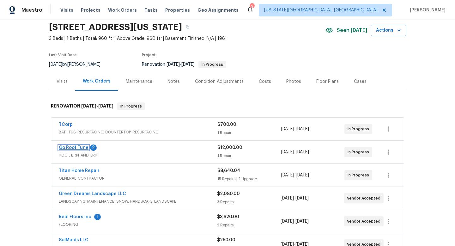
click at [72, 147] on link "Go Roof Tune" at bounding box center [74, 147] width 30 height 4
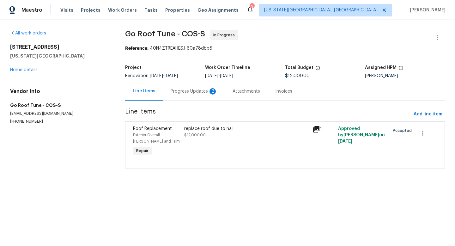
click at [188, 91] on div "Progress Updates 2" at bounding box center [194, 91] width 47 height 6
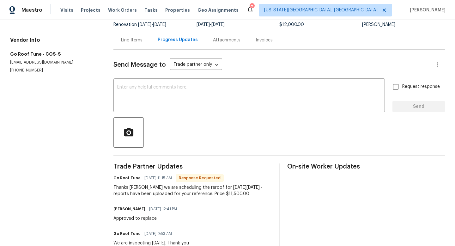
scroll to position [69, 0]
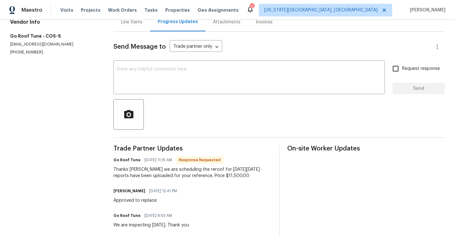
drag, startPoint x: 248, startPoint y: 176, endPoint x: 225, endPoint y: 176, distance: 23.1
click at [225, 176] on div "Thanks Chris we are scheduling the reroof for next week Wednesday 10/15 - repor…" at bounding box center [192, 172] width 158 height 13
copy div "$11,500.00"
click at [127, 21] on div "Line Items" at bounding box center [131, 22] width 21 height 6
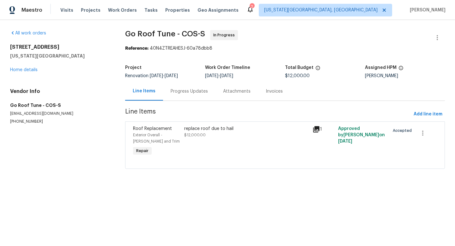
click at [197, 133] on div "replace roof due to hail $12,000.00" at bounding box center [246, 131] width 124 height 13
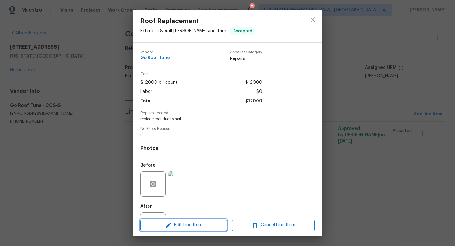
click at [181, 224] on span "Edit Line Item" at bounding box center [183, 225] width 83 height 8
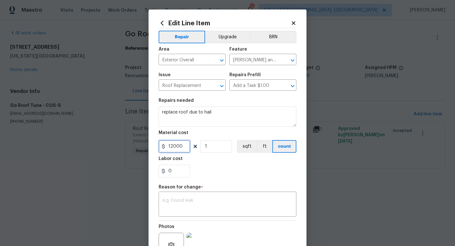
drag, startPoint x: 184, startPoint y: 148, endPoint x: 154, endPoint y: 147, distance: 30.3
click at [154, 147] on div "Edit Line Item Repair Upgrade BRN Area Exterior Overall ​ Feature Eaves and Tri…" at bounding box center [227, 155] width 158 height 292
type input "11500"
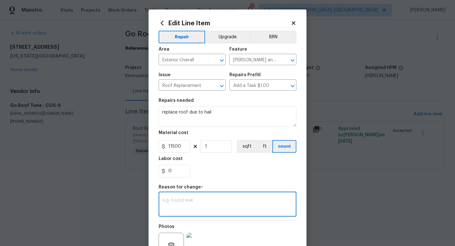
click at [196, 206] on textarea at bounding box center [227, 204] width 130 height 13
click at [239, 209] on textarea "adjusted" at bounding box center [227, 204] width 130 height 13
paste textarea "$11,500.00"
drag, startPoint x: 182, startPoint y: 202, endPoint x: 210, endPoint y: 202, distance: 28.4
click at [210, 202] on textarea "adjusted$11,500.00" at bounding box center [227, 204] width 130 height 13
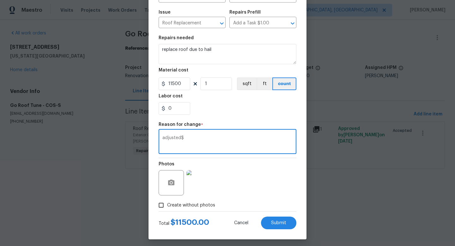
scroll to position [63, 0]
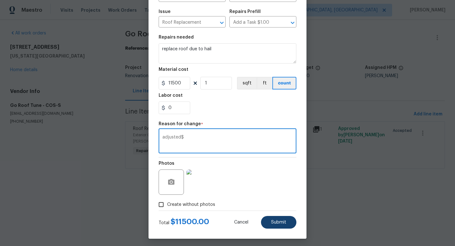
type textarea "adjusted$"
click at [279, 218] on button "Submit" at bounding box center [278, 222] width 35 height 13
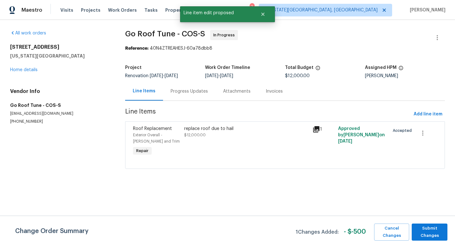
scroll to position [0, 0]
click at [429, 234] on span "Submit Changes" at bounding box center [429, 232] width 29 height 15
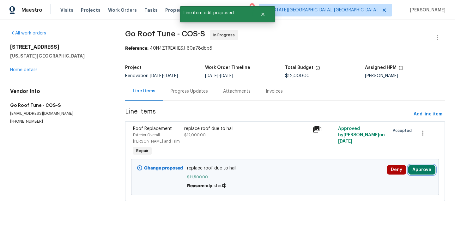
click at [421, 172] on button "Approve" at bounding box center [421, 169] width 27 height 9
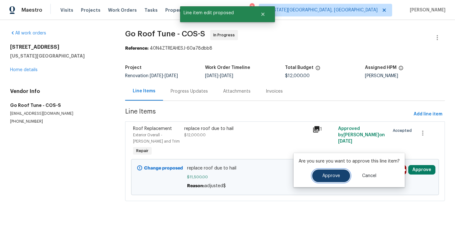
click at [329, 179] on button "Approve" at bounding box center [331, 175] width 38 height 13
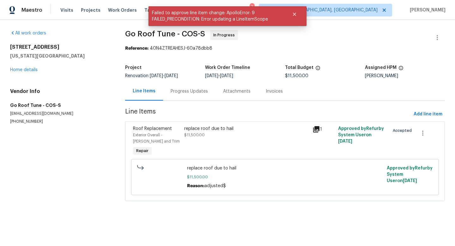
click at [22, 73] on div "4243 Moonbeam Dr Colorado Springs, CO 80916 Home details" at bounding box center [60, 58] width 100 height 29
click at [22, 70] on link "Home details" at bounding box center [23, 70] width 27 height 4
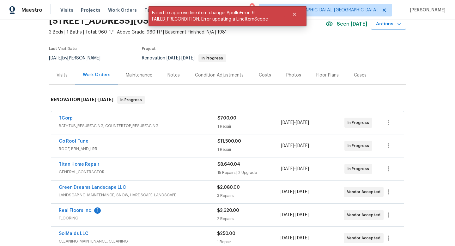
scroll to position [68, 0]
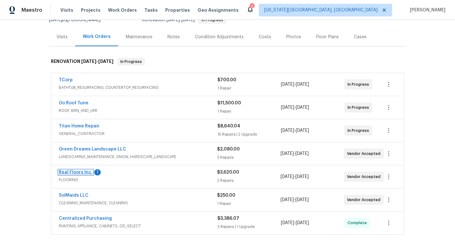
click at [81, 173] on link "Real Floors Inc." at bounding box center [76, 172] width 34 height 4
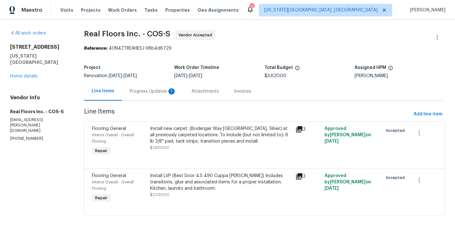
click at [157, 92] on div "Progress Updates 1" at bounding box center [153, 91] width 47 height 6
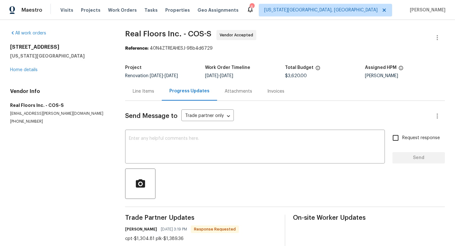
scroll to position [14, 0]
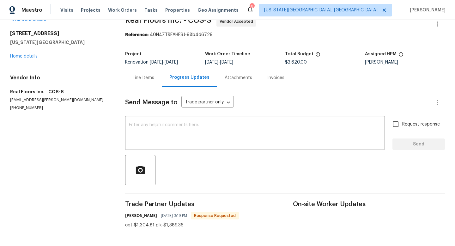
click at [143, 79] on div "Line Items" at bounding box center [143, 78] width 21 height 6
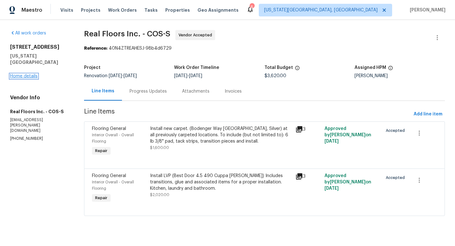
click at [29, 77] on link "Home details" at bounding box center [23, 76] width 27 height 4
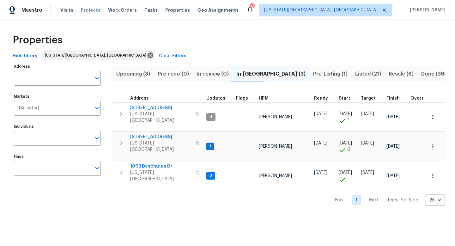
click at [93, 8] on span "Projects" at bounding box center [91, 10] width 20 height 6
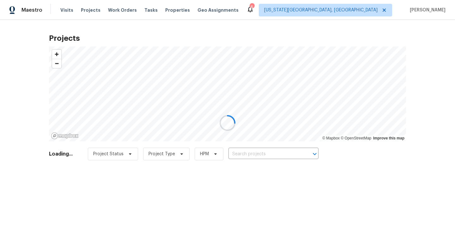
click at [261, 153] on div at bounding box center [227, 123] width 455 height 246
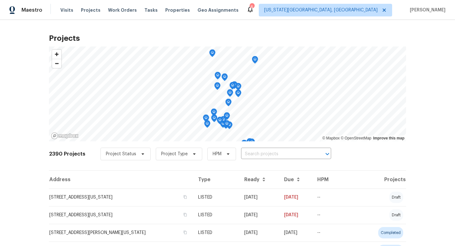
click at [146, 7] on div "Tasks" at bounding box center [150, 10] width 13 height 7
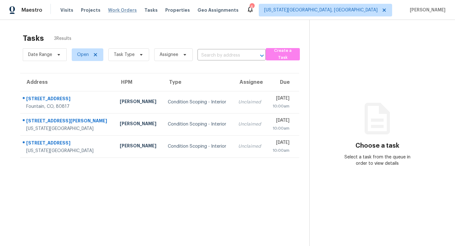
click at [122, 10] on span "Work Orders" at bounding box center [122, 10] width 29 height 6
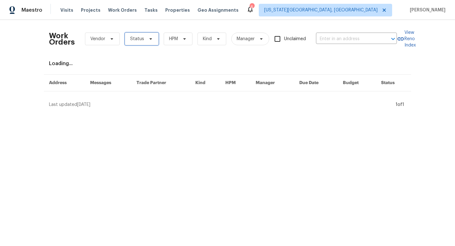
click at [136, 35] on span "Status" at bounding box center [142, 39] width 34 height 13
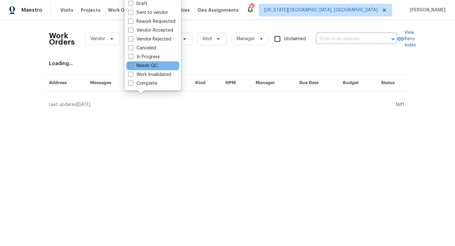
click at [138, 64] on label "Needs QC" at bounding box center [142, 66] width 29 height 6
click at [132, 64] on input "Needs QC" at bounding box center [130, 65] width 4 height 4
checkbox input "true"
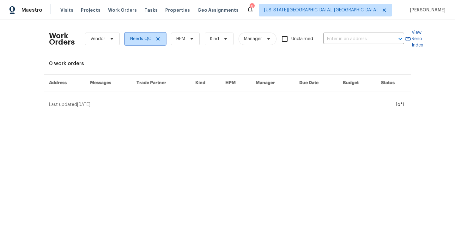
click at [158, 38] on icon at bounding box center [157, 38] width 3 height 3
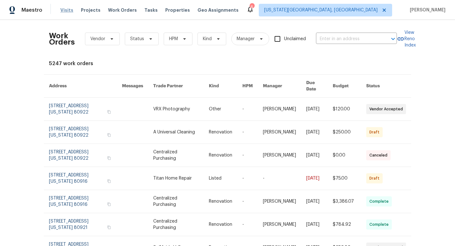
click at [67, 9] on span "Visits" at bounding box center [66, 10] width 13 height 6
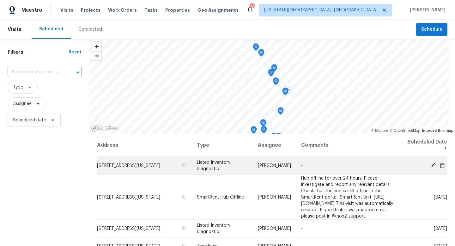
click at [433, 164] on icon at bounding box center [432, 164] width 5 height 5
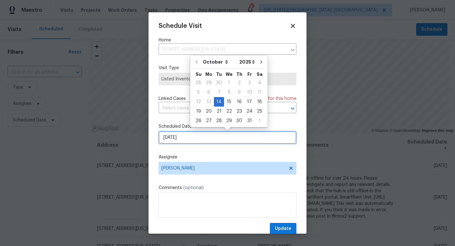
click at [188, 139] on input "10/14/2025" at bounding box center [228, 137] width 138 height 13
click at [227, 101] on div "15" at bounding box center [229, 101] width 10 height 9
type input "10/15/2025"
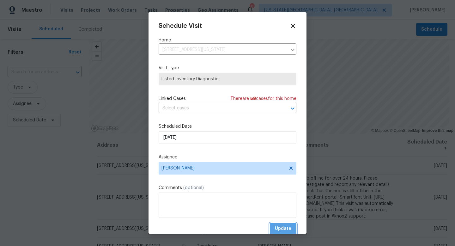
click at [282, 229] on span "Update" at bounding box center [283, 229] width 16 height 8
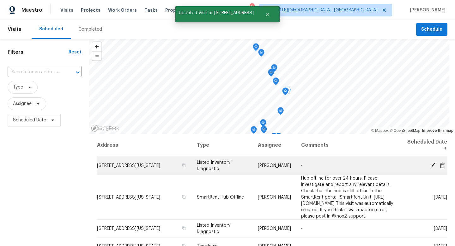
click at [434, 166] on icon at bounding box center [433, 165] width 6 height 6
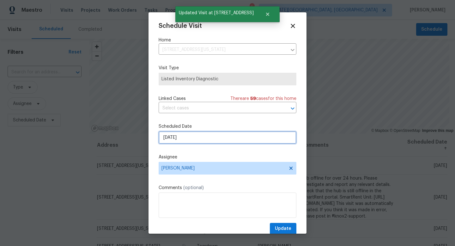
click at [217, 137] on input "10/15/2025" at bounding box center [228, 137] width 138 height 13
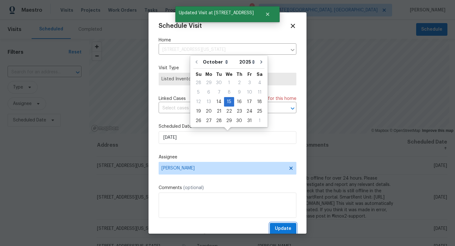
click at [286, 227] on span "Update" at bounding box center [283, 229] width 16 height 8
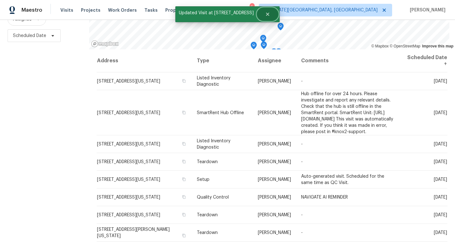
click at [266, 15] on icon "Close" at bounding box center [267, 14] width 3 height 3
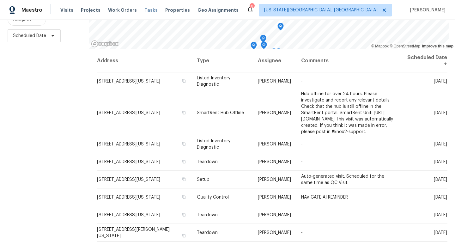
click at [144, 10] on span "Tasks" at bounding box center [150, 10] width 13 height 4
